Goal: Communication & Community: Answer question/provide support

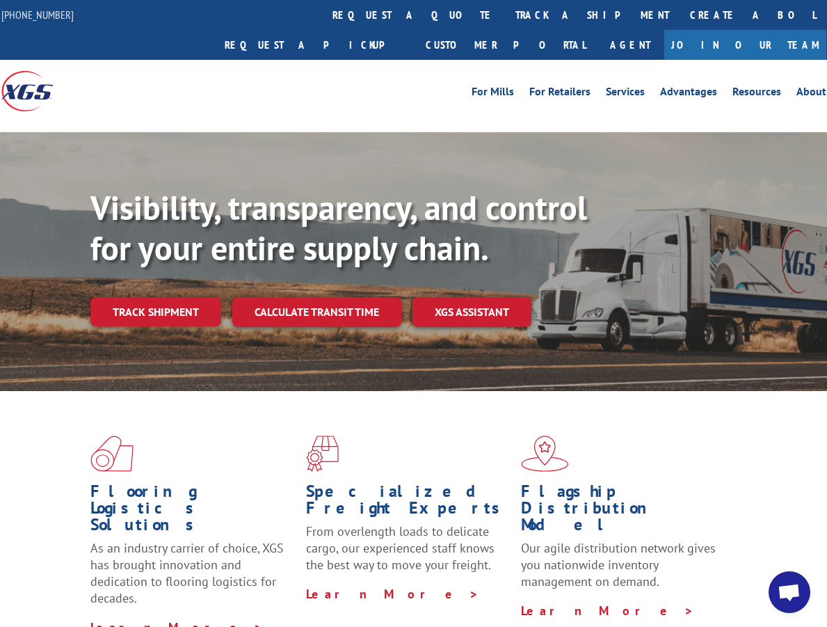
click at [505, 27] on link "track a shipment" at bounding box center [592, 15] width 175 height 30
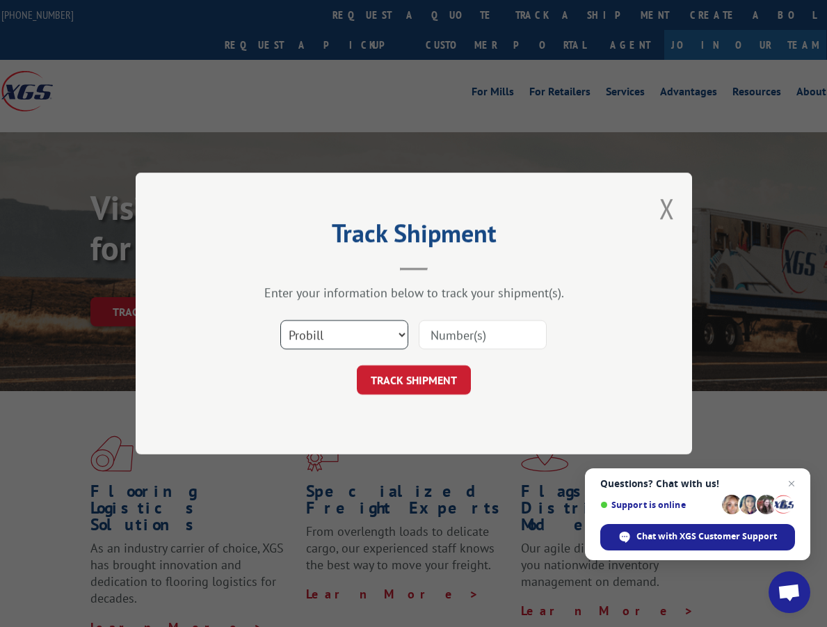
click at [382, 331] on select "Select category... Probill BOL PO" at bounding box center [344, 334] width 128 height 29
click at [458, 334] on input at bounding box center [483, 334] width 128 height 29
paste input "17496353"
type input "17496353"
click at [406, 386] on button "TRACK SHIPMENT" at bounding box center [414, 379] width 114 height 29
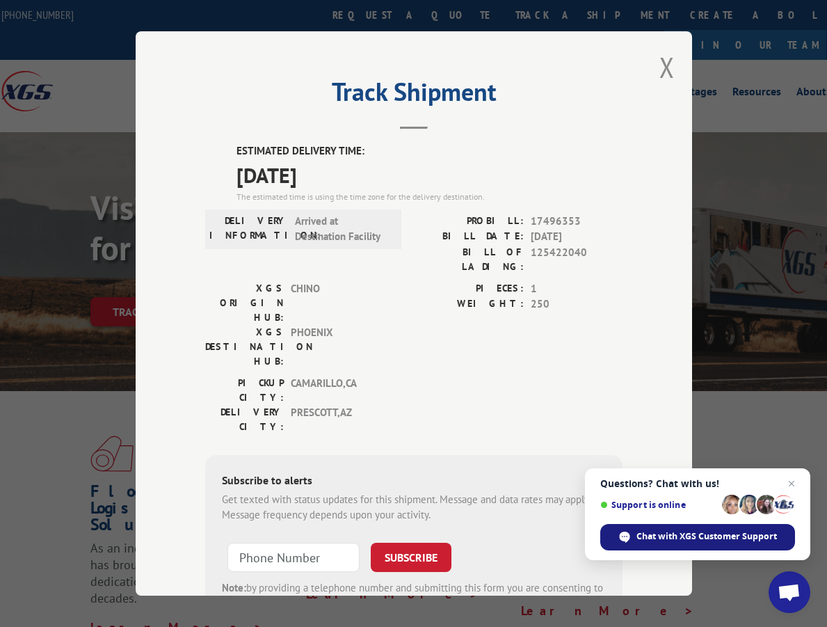
click at [707, 536] on span "Chat with XGS Customer Support" at bounding box center [707, 536] width 141 height 13
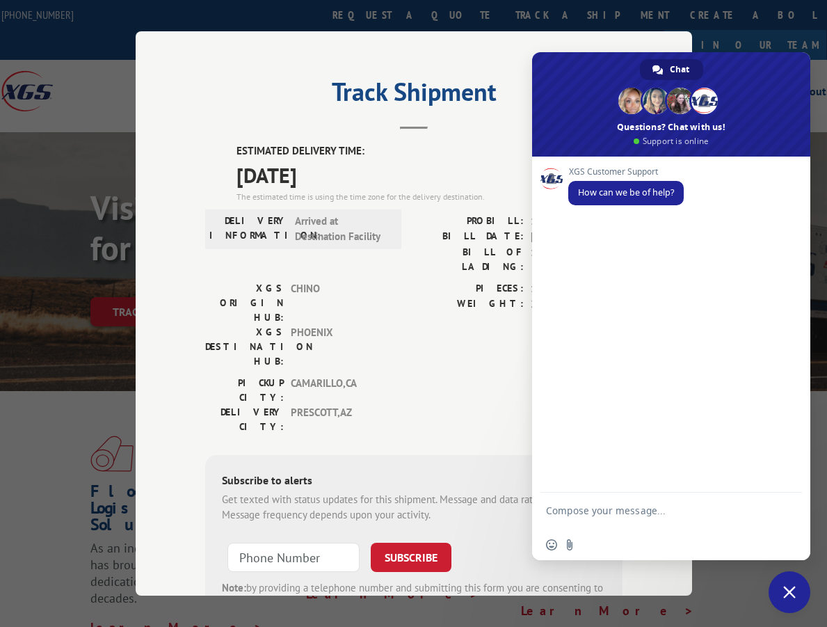
click at [619, 511] on textarea "Compose your message..." at bounding box center [656, 517] width 220 height 25
type textarea "please confirm pro# 17496353 is out for delivery [DATE]?"
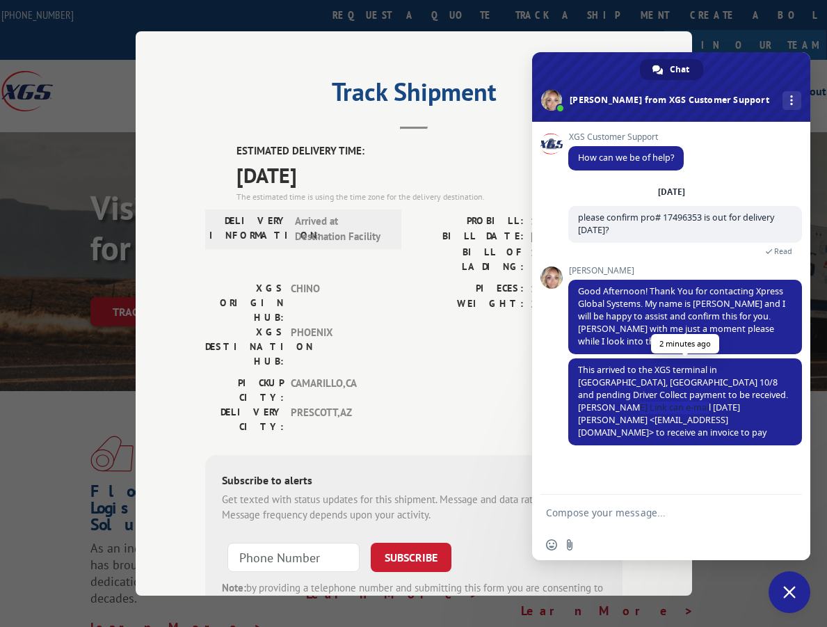
drag, startPoint x: 665, startPoint y: 408, endPoint x: 585, endPoint y: 408, distance: 80.0
click at [585, 408] on span "This arrived to the XGS terminal in [GEOGRAPHIC_DATA], [GEOGRAPHIC_DATA] 10/8 a…" at bounding box center [683, 401] width 210 height 74
copy span "[EMAIL_ADDRESS][DOMAIN_NAME]"
click at [609, 411] on span "This arrived to the XGS terminal in [GEOGRAPHIC_DATA], [GEOGRAPHIC_DATA] 10/8 a…" at bounding box center [683, 401] width 210 height 74
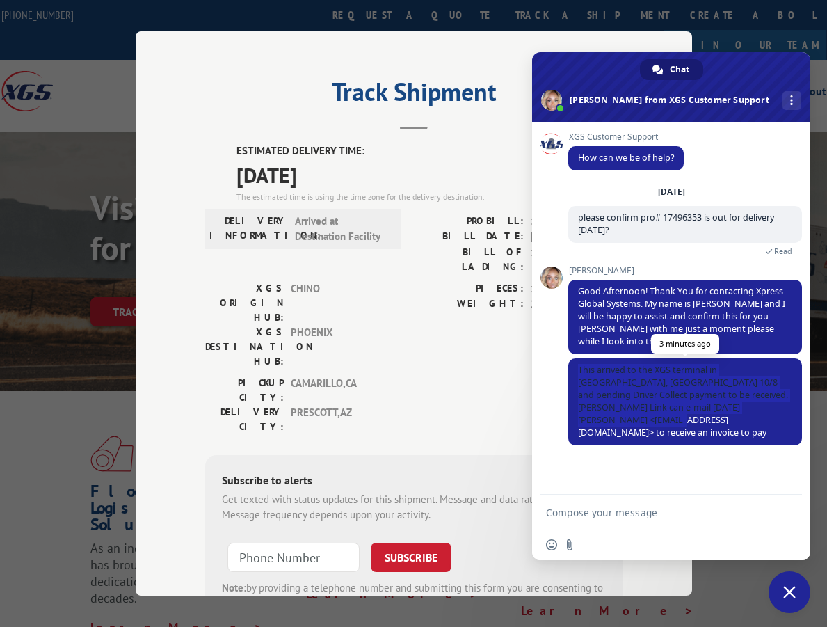
drag, startPoint x: 789, startPoint y: 408, endPoint x: 580, endPoint y: 370, distance: 212.2
click at [580, 370] on span "This arrived to the XGS terminal in [GEOGRAPHIC_DATA], [GEOGRAPHIC_DATA] 10/8 a…" at bounding box center [686, 401] width 234 height 87
copy span "This arrived to the XGS terminal in [GEOGRAPHIC_DATA], [GEOGRAPHIC_DATA] 10/8 a…"
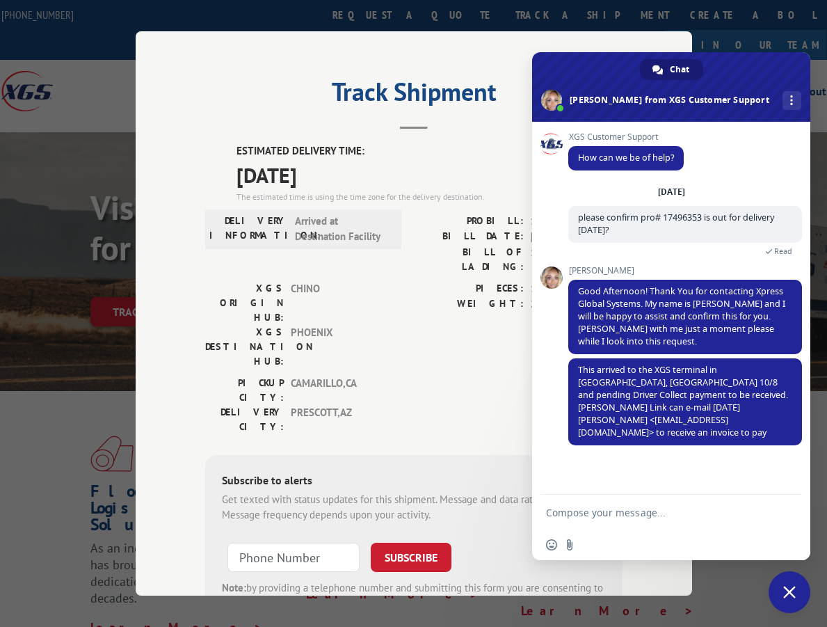
click at [575, 516] on textarea "Compose your message..." at bounding box center [656, 513] width 220 height 13
type textarea "this is billing GlobalTranz."
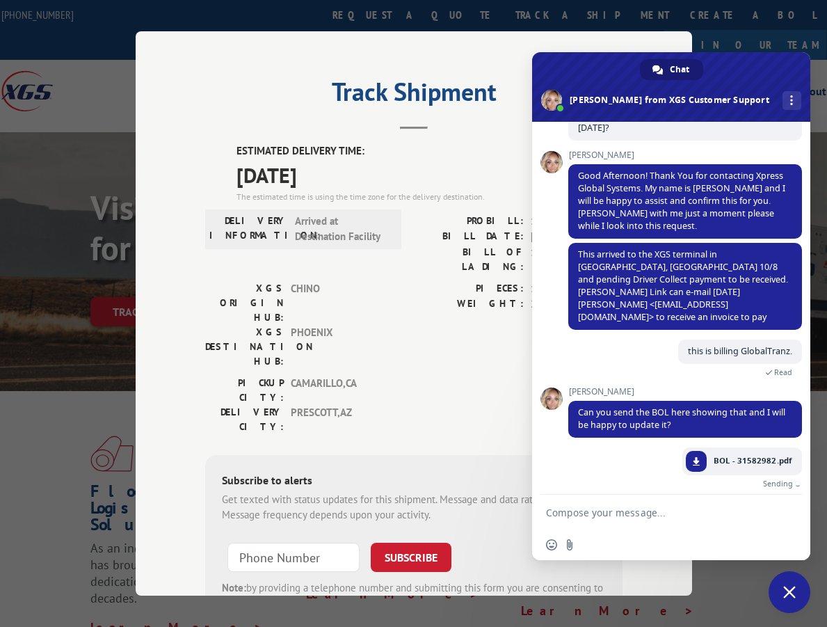
scroll to position [86, 0]
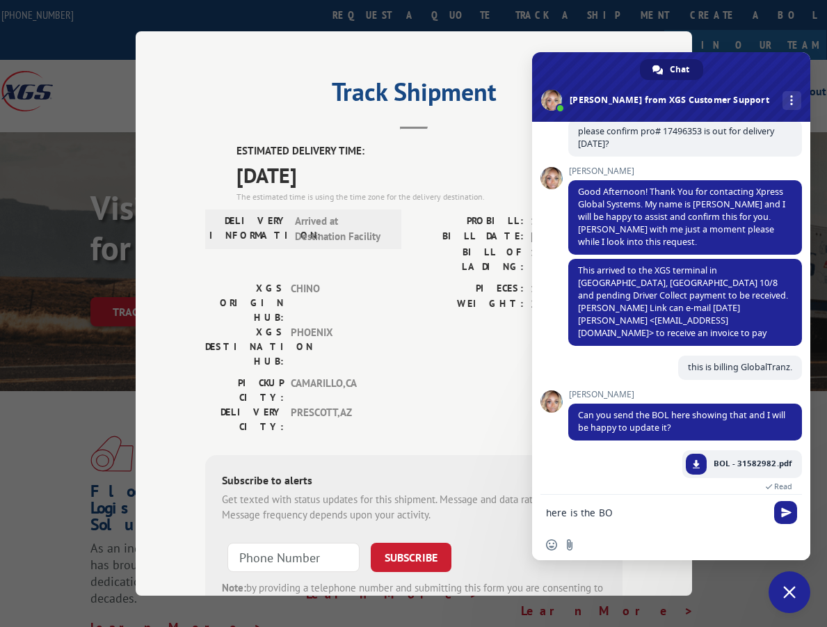
type textarea "here is the BOL"
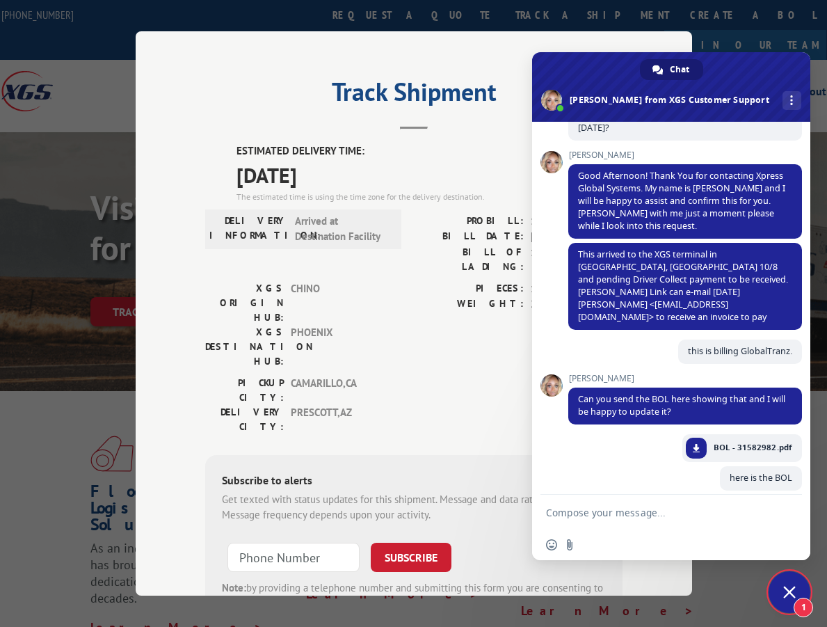
scroll to position [188, 0]
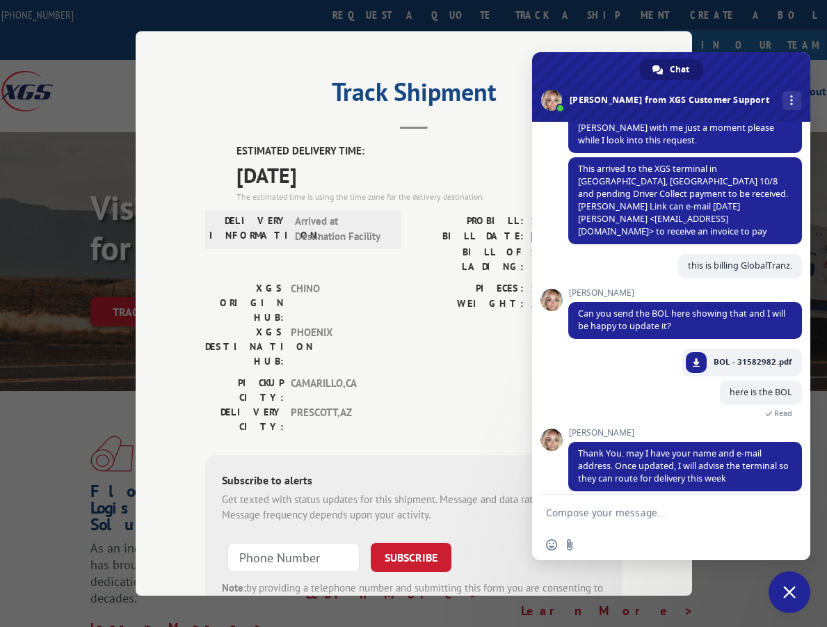
click at [623, 511] on textarea "Compose your message..." at bounding box center [656, 513] width 220 height 13
type textarea "my name is [PERSON_NAME] email [EMAIL_ADDRESS][DOMAIN_NAME]"
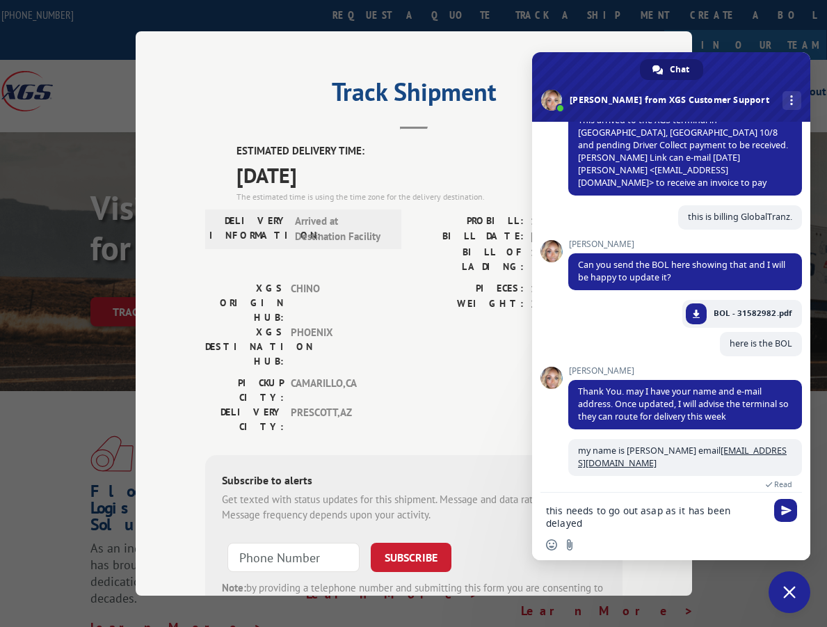
scroll to position [251, 0]
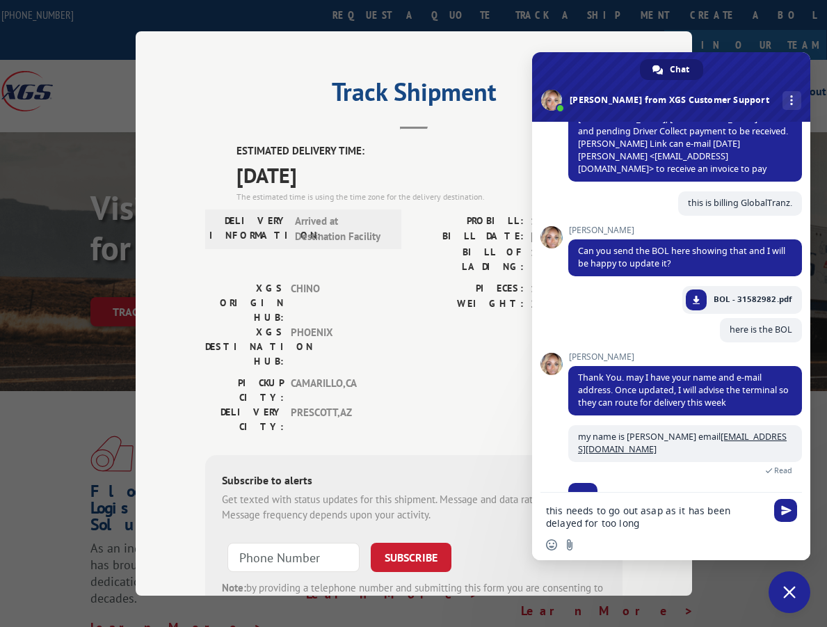
type textarea "this needs to go out asap as it has been delayed for too long."
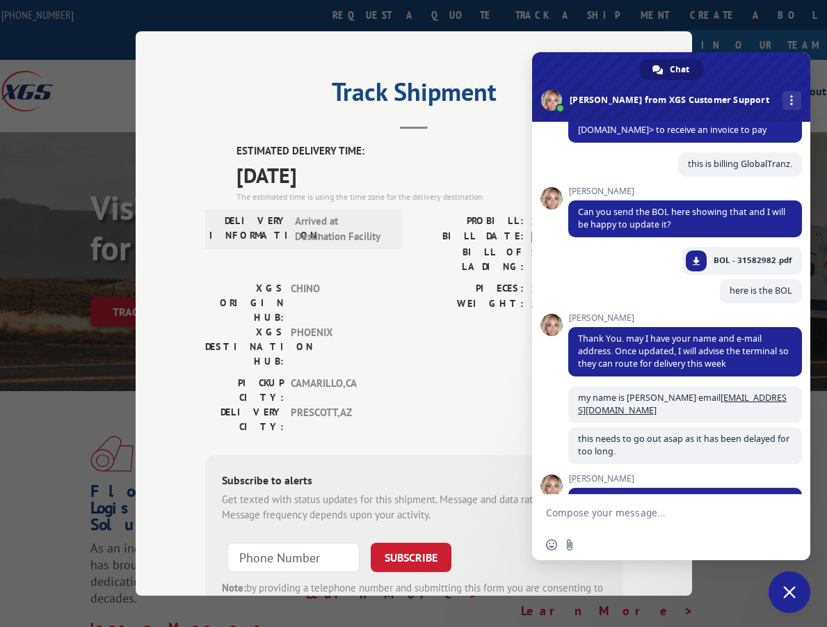
scroll to position [415, 0]
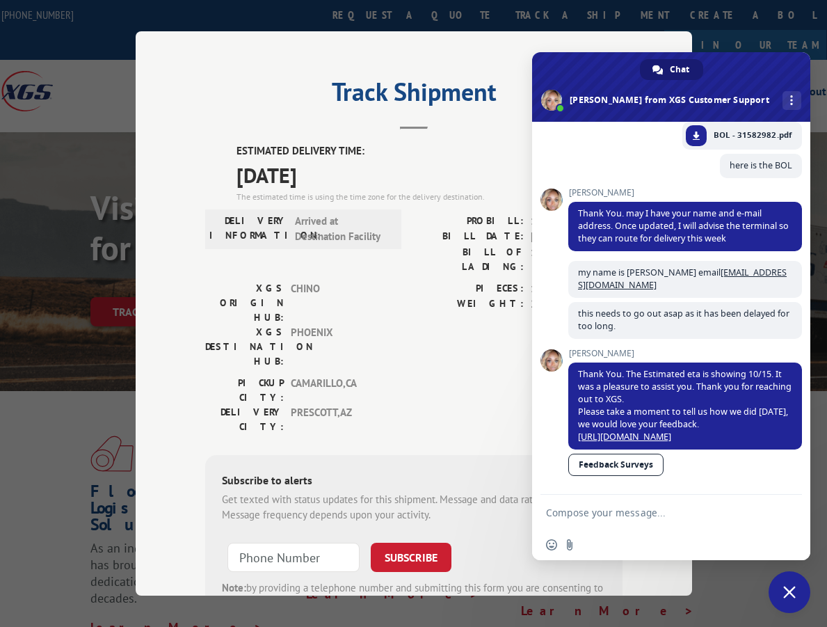
click at [566, 507] on textarea "Compose your message..." at bounding box center [656, 513] width 220 height 13
type textarea "hello,"
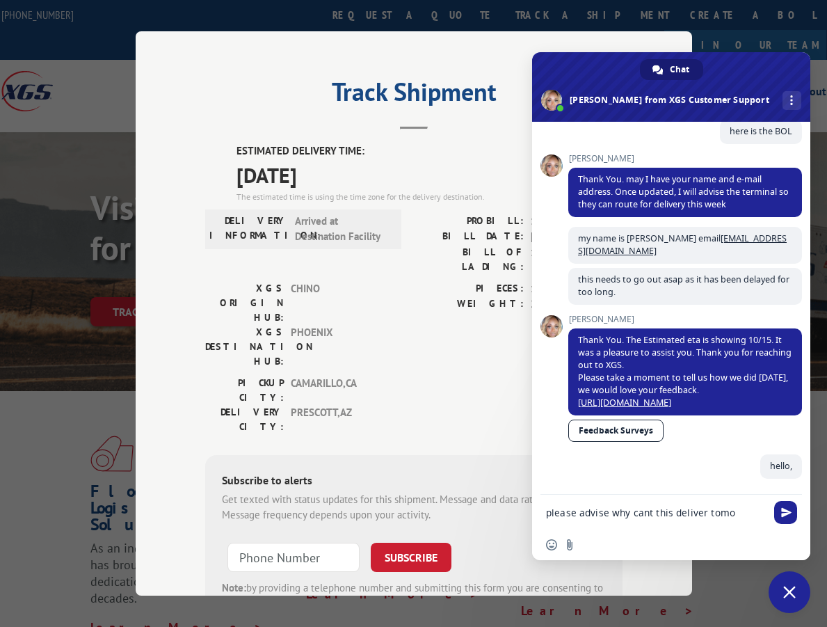
scroll to position [462, 0]
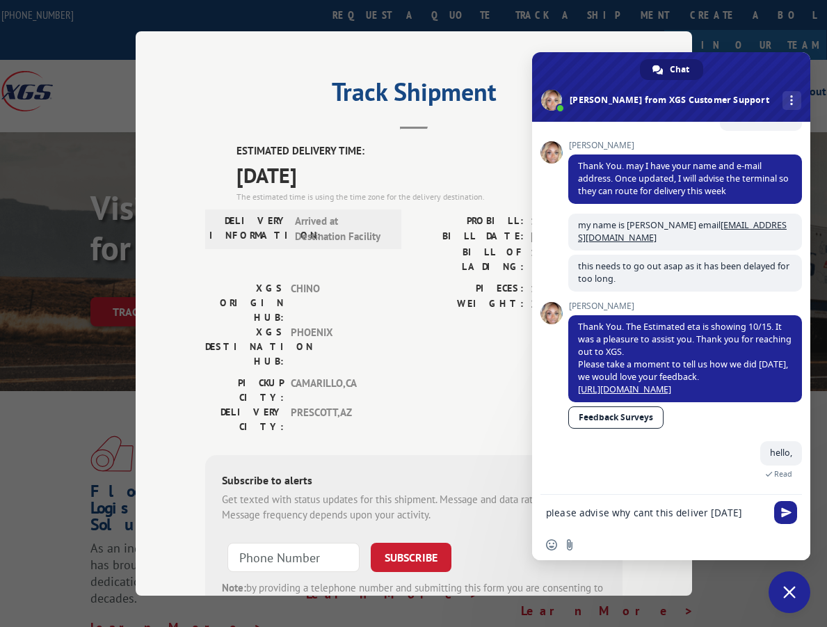
type textarea "please advise why cant this deliver [DATE]?"
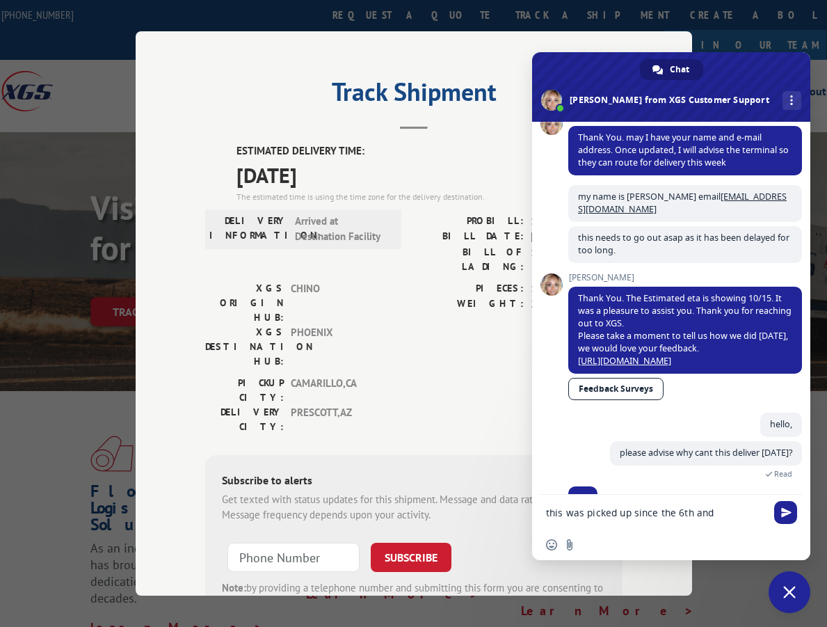
scroll to position [518, 0]
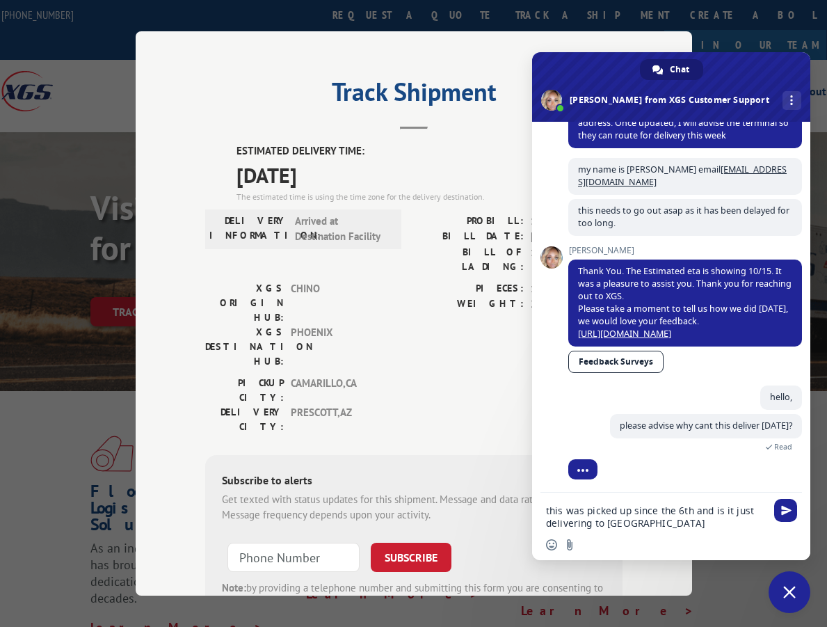
type textarea "this was picked up since the 6th and is it just delivering to [GEOGRAPHIC_DATA]?"
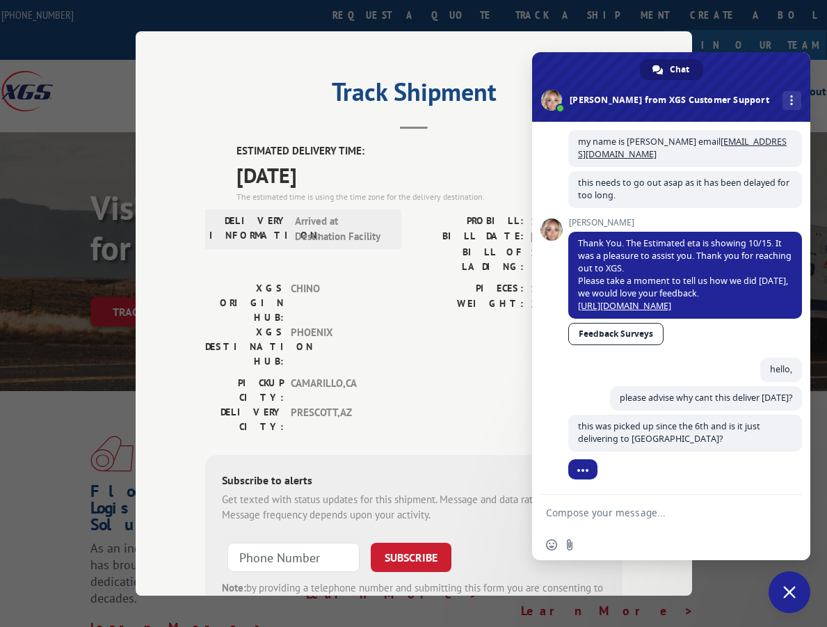
scroll to position [559, 0]
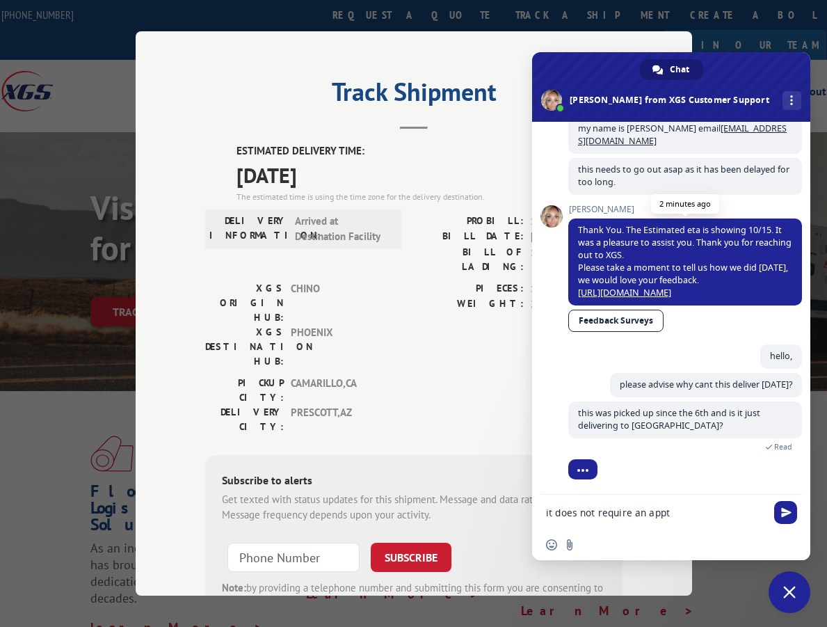
type textarea "it does not require an appt?"
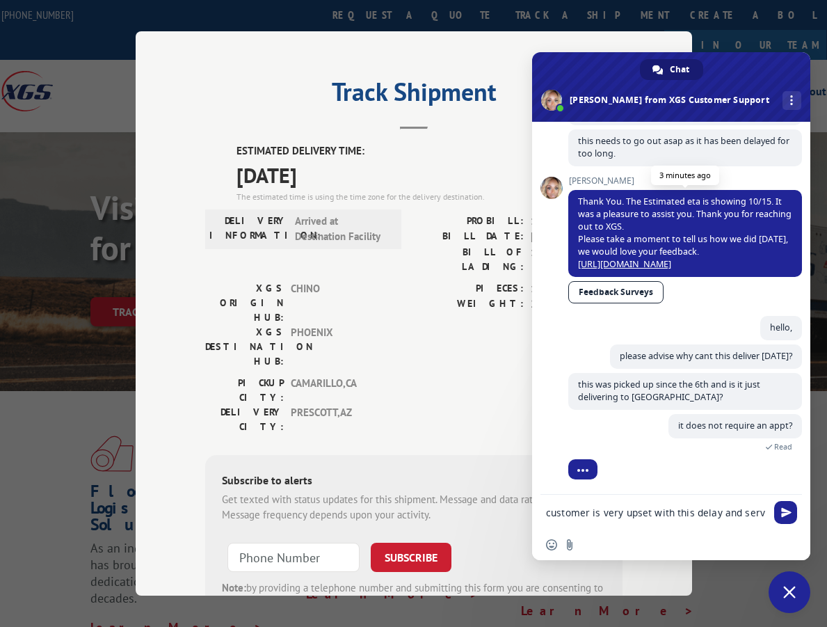
scroll to position [589, 0]
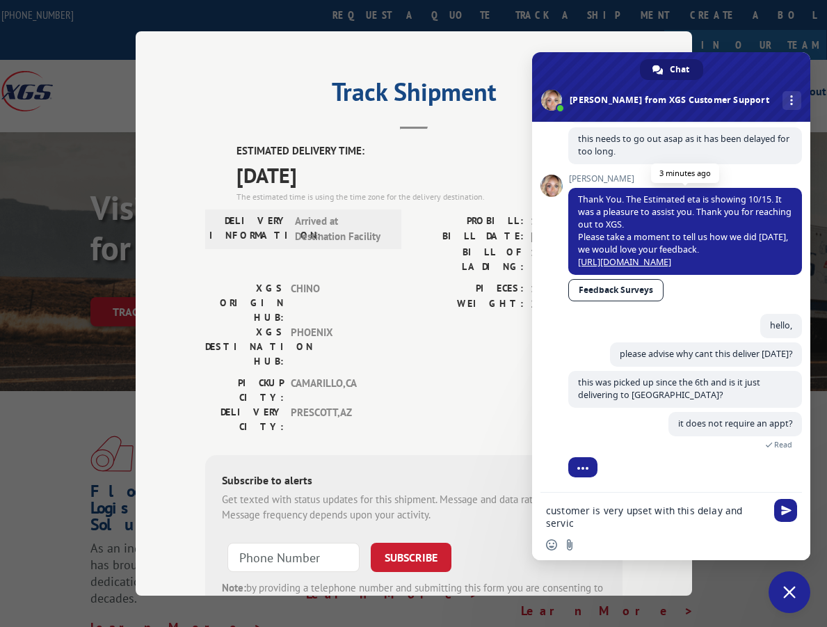
type textarea "customer is very upset with this delay and service"
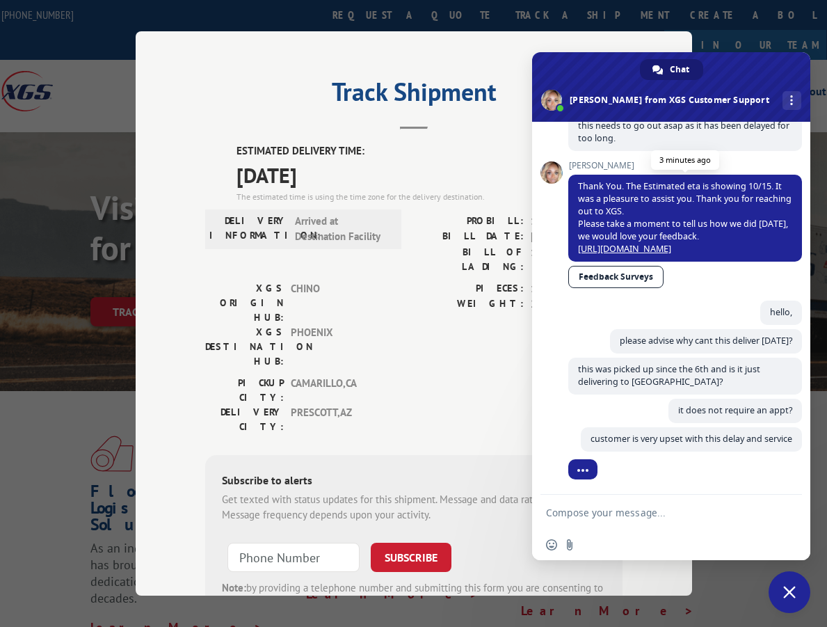
scroll to position [616, 0]
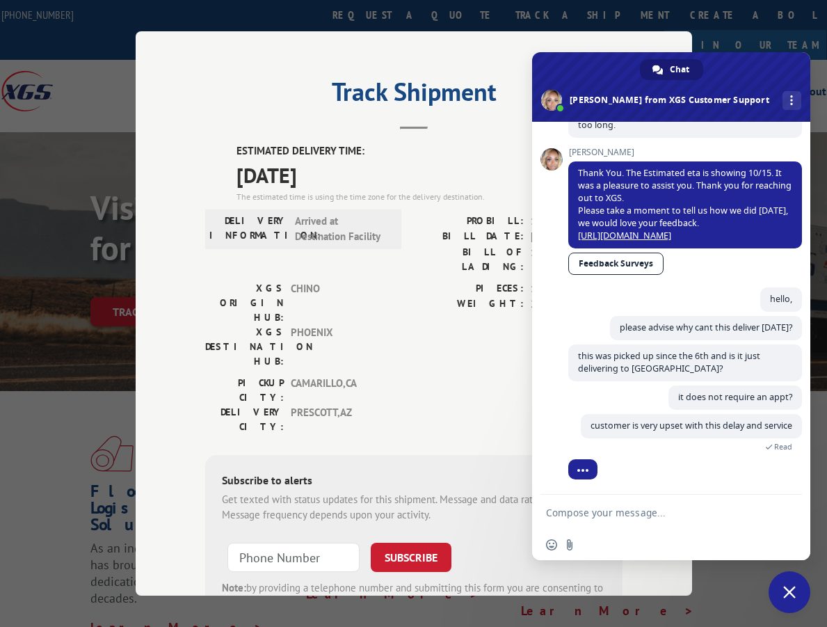
drag, startPoint x: 278, startPoint y: 58, endPoint x: 248, endPoint y: 61, distance: 30.1
click at [278, 58] on div "Track Shipment ESTIMATED DELIVERY TIME: [DATE] The estimated time is using the …" at bounding box center [414, 313] width 557 height 564
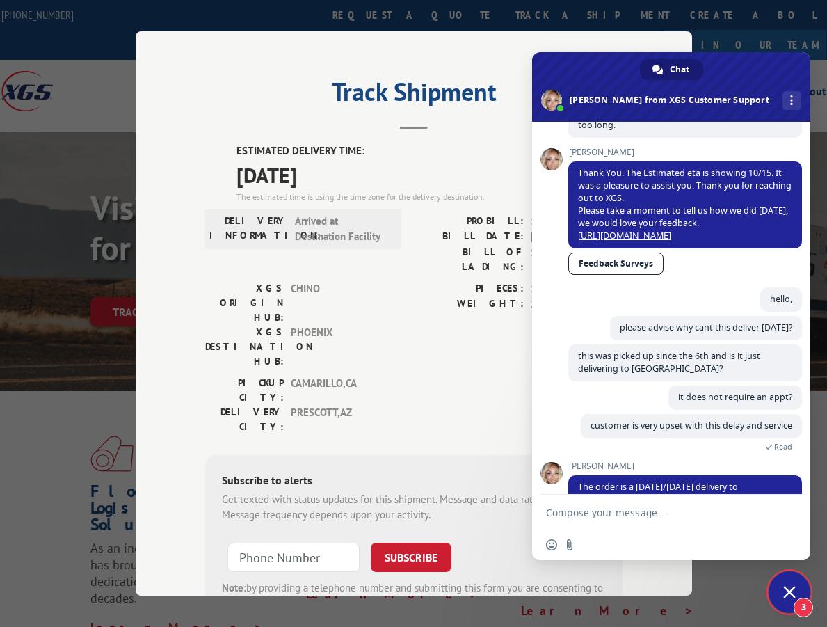
scroll to position [788, 0]
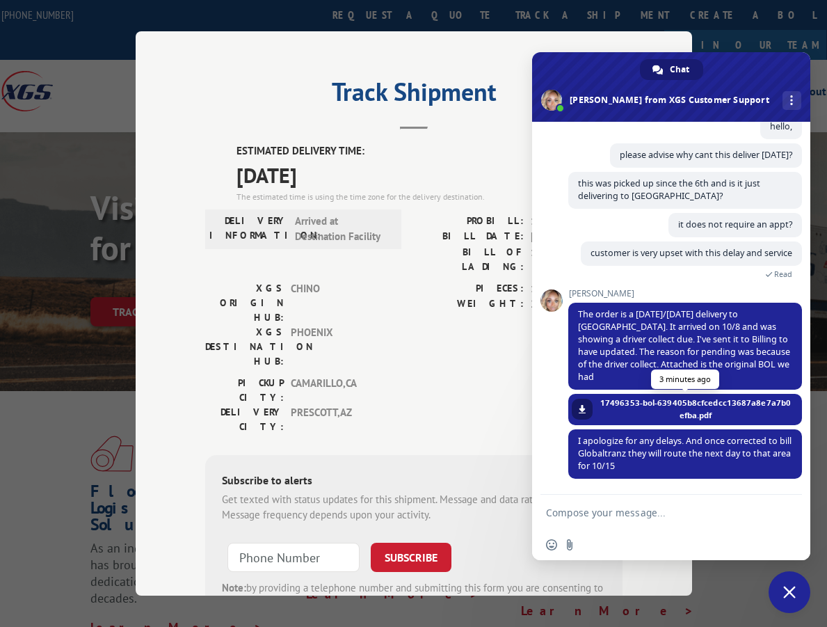
click at [585, 406] on span at bounding box center [582, 409] width 8 height 8
click at [604, 515] on textarea "Compose your message..." at bounding box center [656, 513] width 220 height 13
type textarea "hello,"
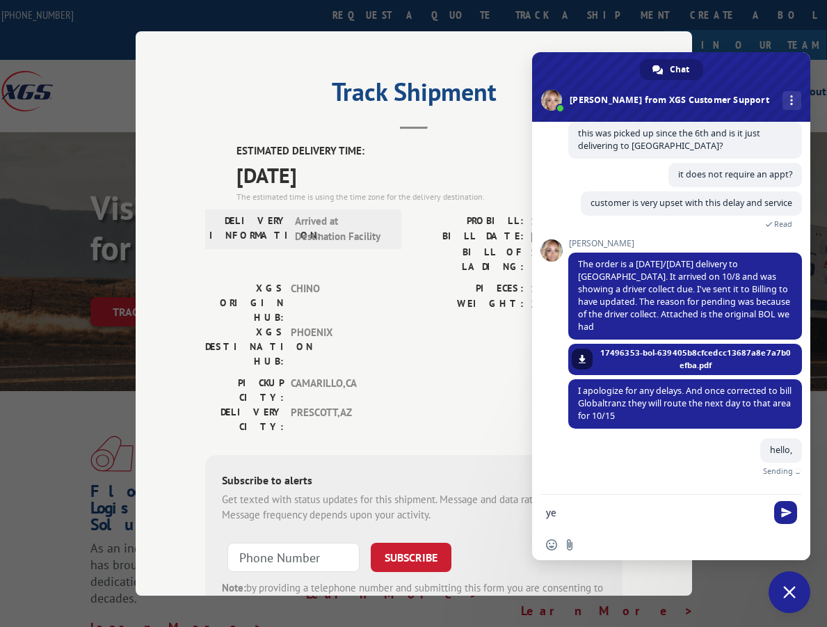
scroll to position [823, 0]
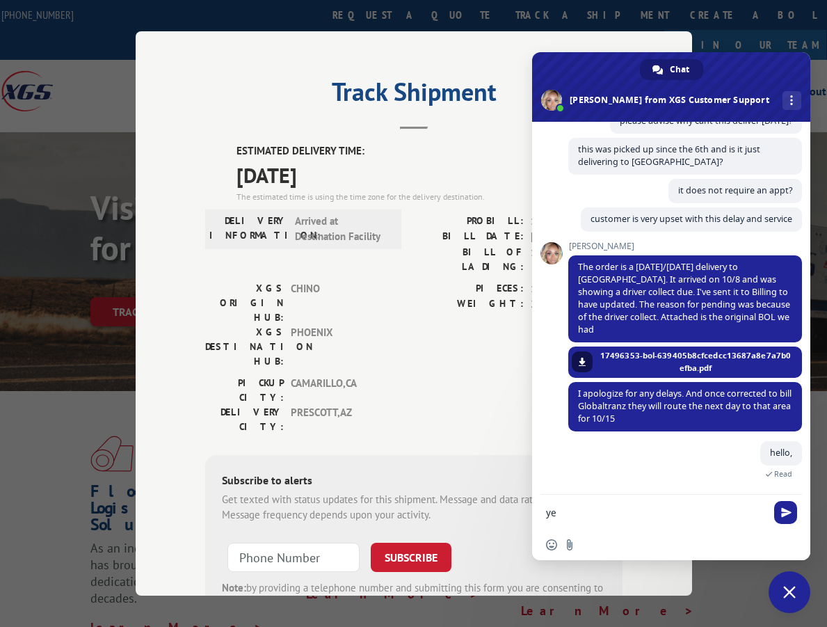
type textarea "y"
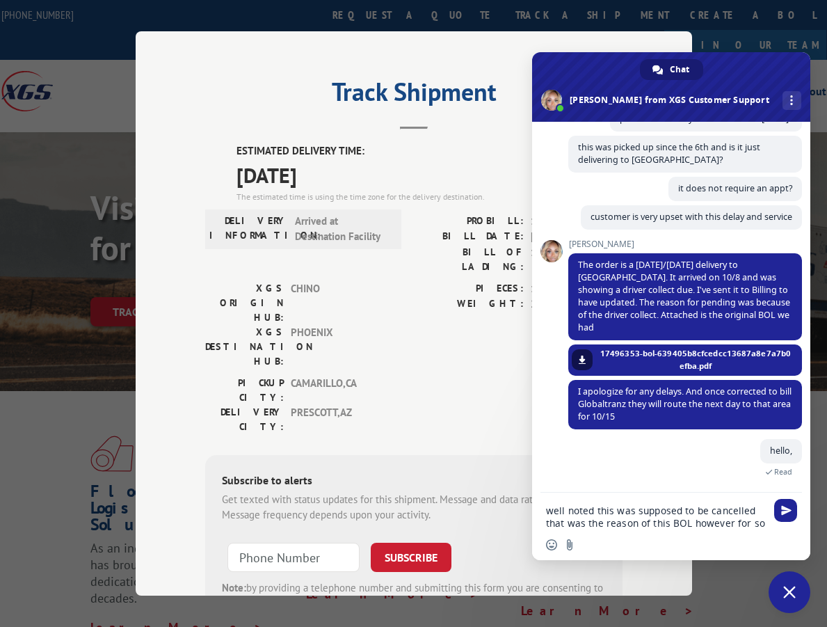
scroll to position [837, 0]
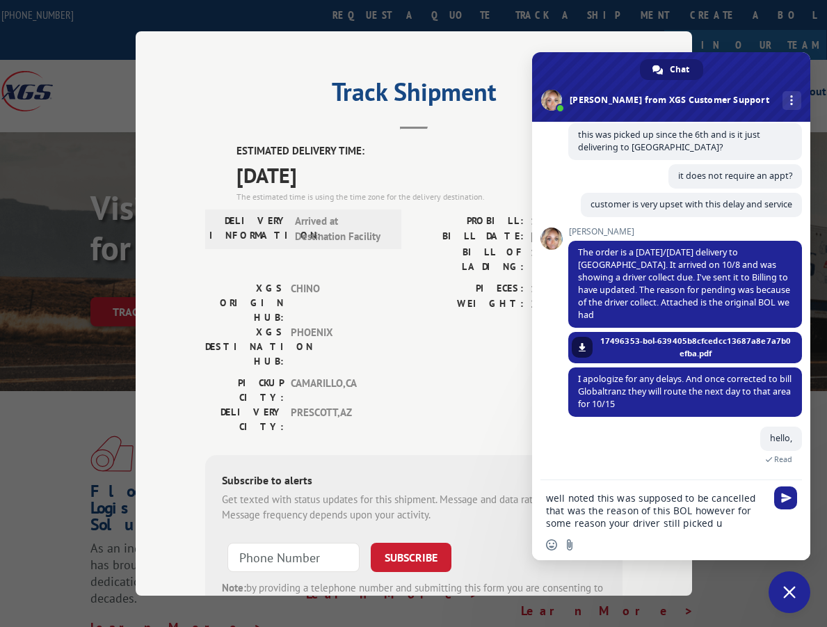
type textarea "well noted this was supposed to be cancelled that was the reason of this BOL ho…"
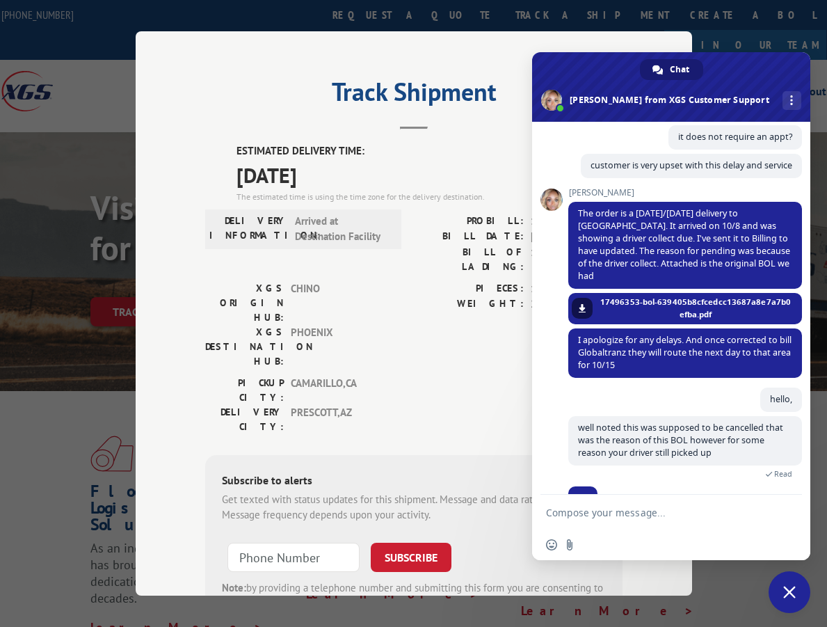
scroll to position [903, 0]
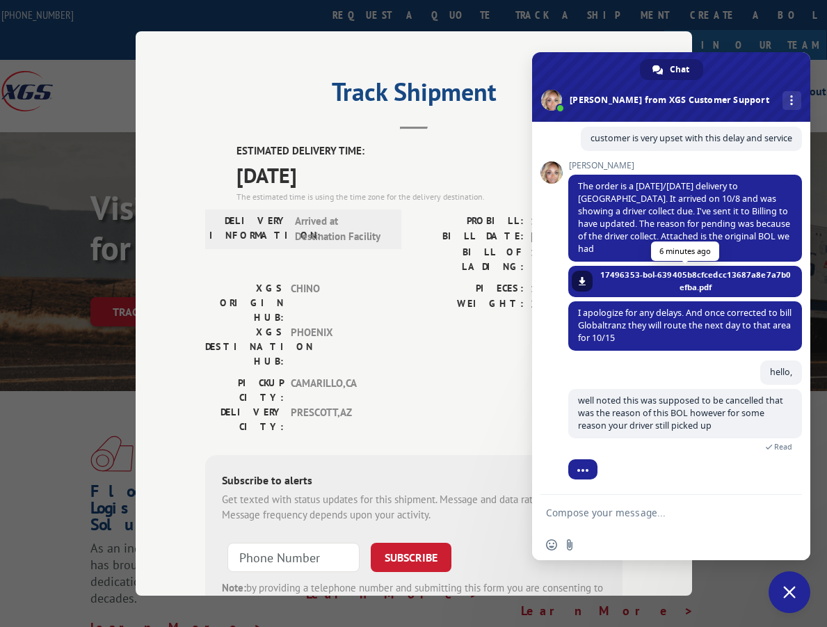
click at [603, 269] on span "17496353-bol-639405b8cfcedcc13687a8e7a7b0efba.pdf" at bounding box center [696, 281] width 192 height 25
click at [605, 282] on span "17496353-bol-639405b8cfcedcc13687a8e7a7b0efba.pdf" at bounding box center [696, 281] width 192 height 25
click at [585, 285] on span at bounding box center [582, 281] width 8 height 8
click at [568, 396] on div "XGS Customer Support How can we be of help? [DATE] please confirm pro# 17496353…" at bounding box center [671, 308] width 278 height 373
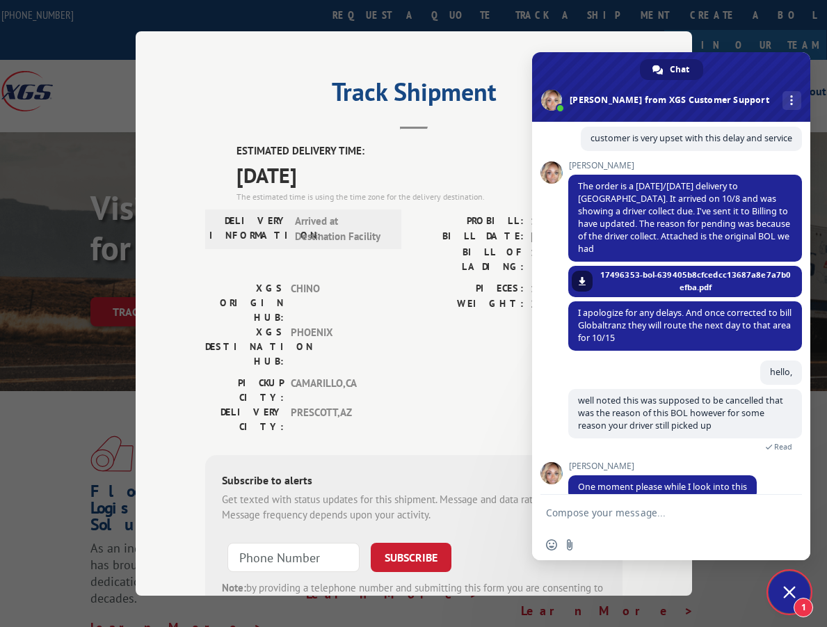
scroll to position [924, 0]
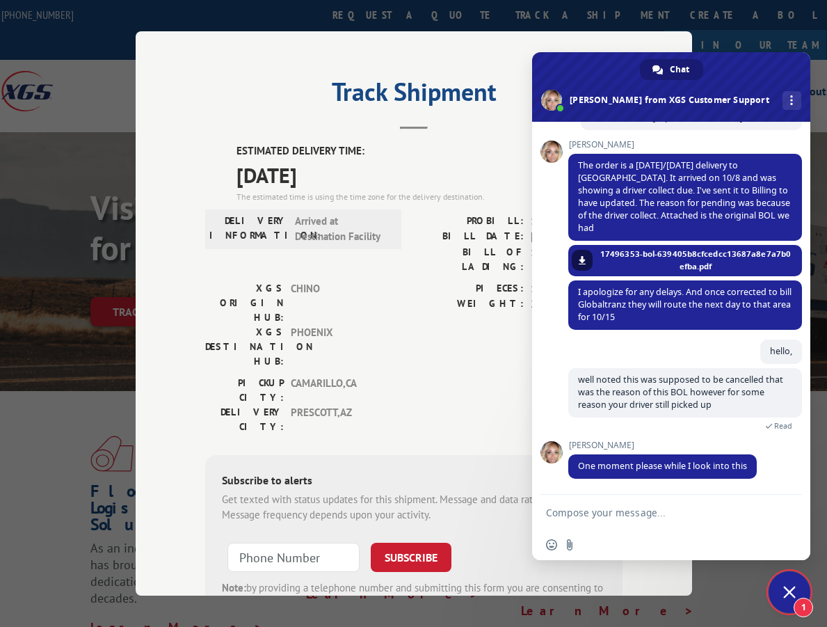
click at [637, 515] on textarea "Compose your message..." at bounding box center [656, 513] width 220 height 13
click at [634, 513] on textarea "please just del" at bounding box center [656, 513] width 220 height 13
click at [538, 520] on div "please just deliver on 10/15." at bounding box center [671, 514] width 278 height 38
click at [557, 514] on textarea "please just deliver on 10/15." at bounding box center [656, 513] width 220 height 13
click at [699, 507] on textarea "please just deliver on 10/15." at bounding box center [656, 513] width 220 height 13
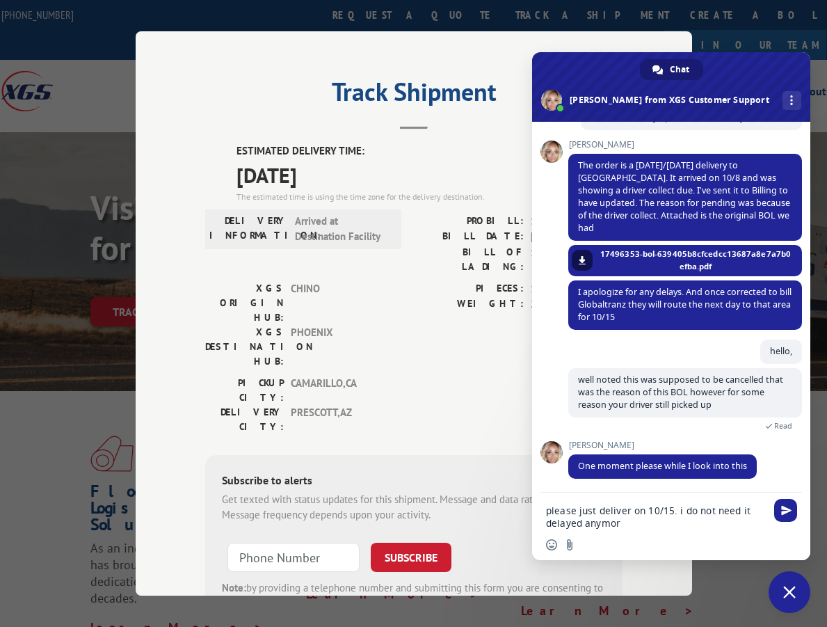
type textarea "please just deliver on 10/15. i do not need it delayed anymore"
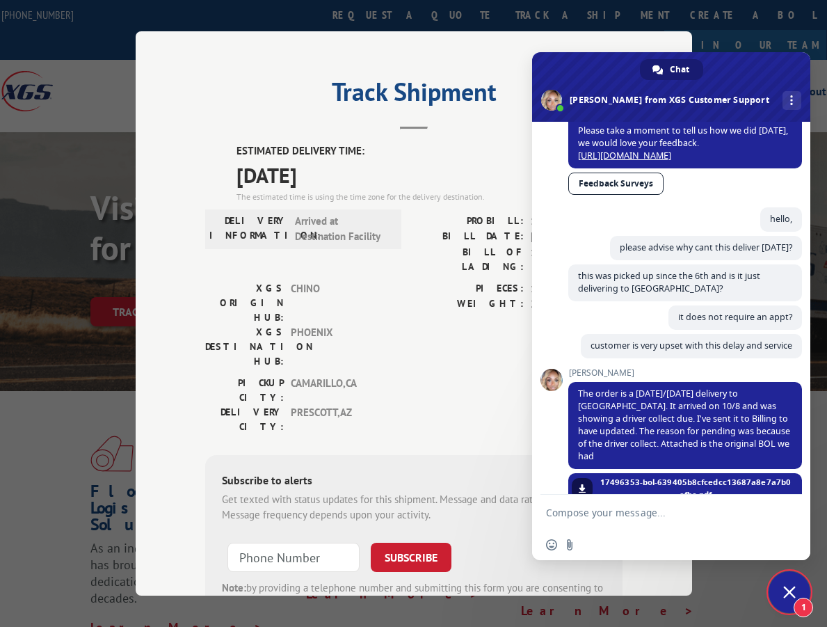
scroll to position [1056, 0]
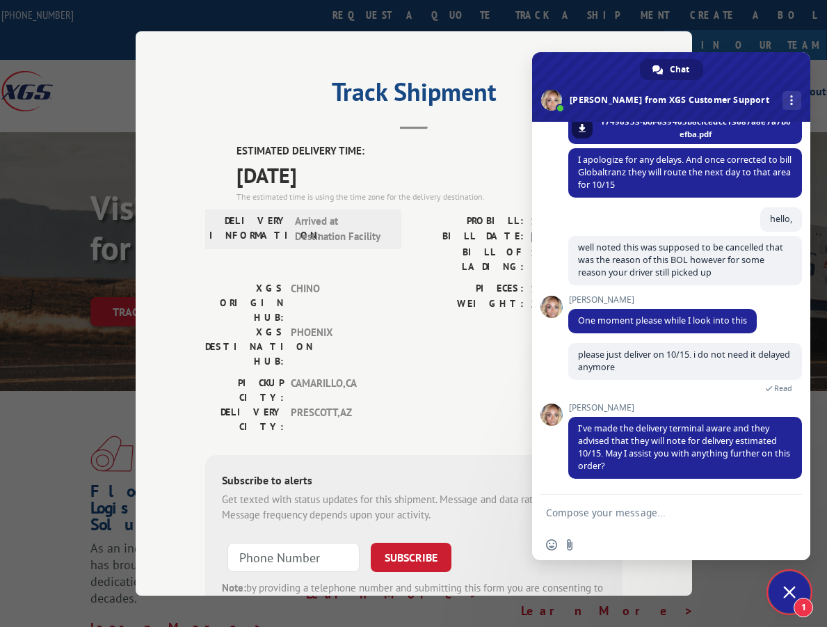
click at [596, 520] on form at bounding box center [656, 514] width 220 height 38
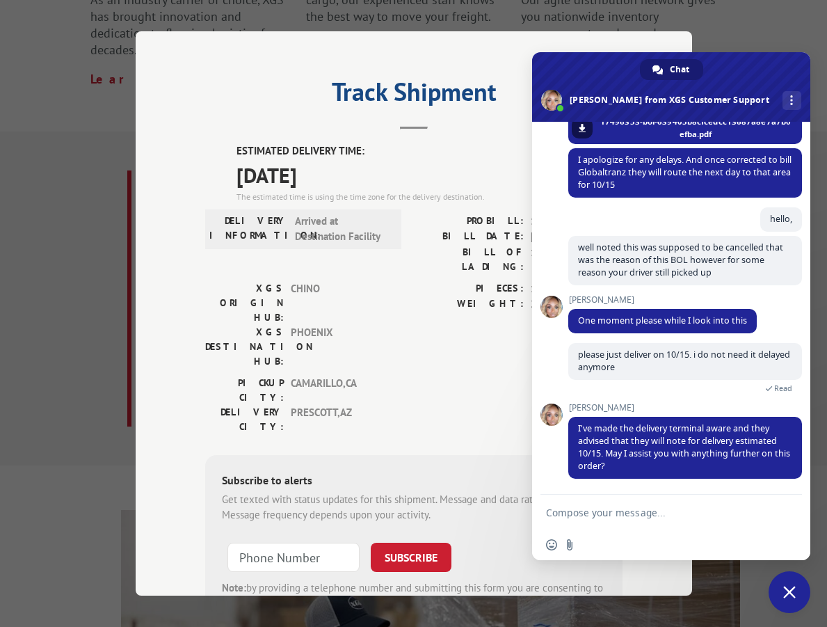
click at [601, 507] on textarea "Compose your message..." at bounding box center [656, 513] width 220 height 13
type textarea "that is all thank you very much for your help."
click at [786, 514] on span "Send" at bounding box center [786, 512] width 10 height 10
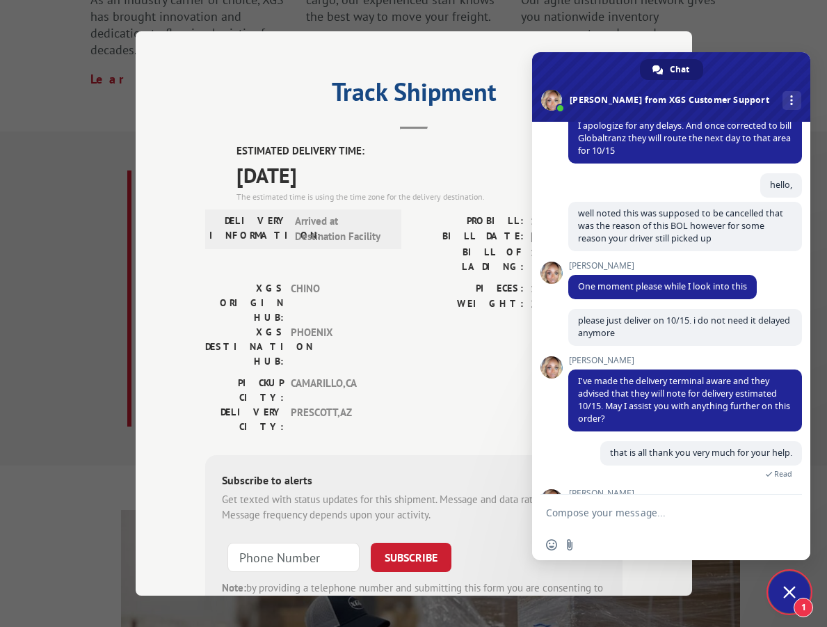
scroll to position [1230, 0]
